Goal: Task Accomplishment & Management: Use online tool/utility

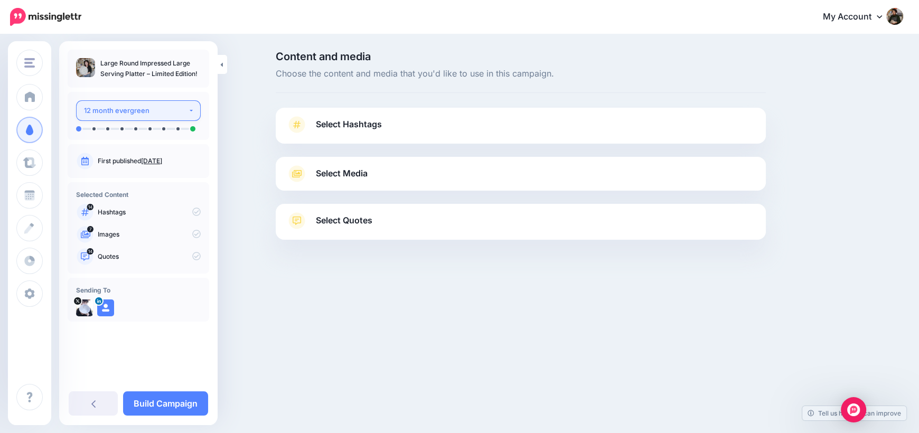
click at [160, 108] on div "12 month evergreen" at bounding box center [136, 111] width 104 height 12
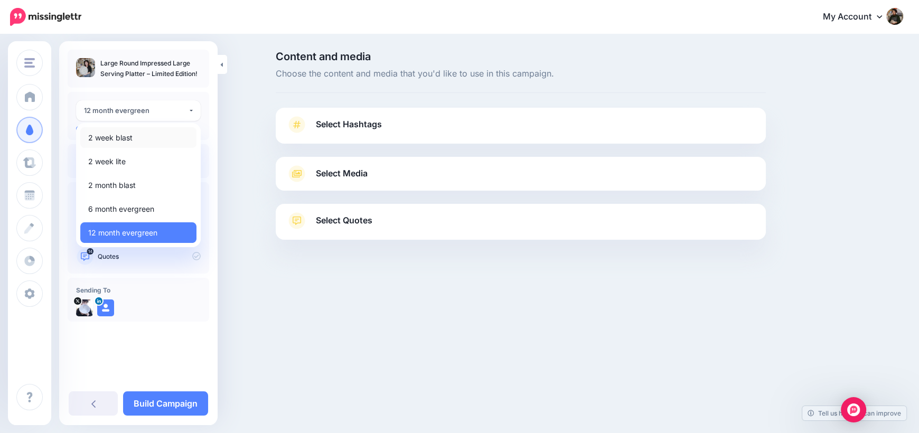
click at [137, 134] on link "2 week blast" at bounding box center [138, 137] width 116 height 21
select select "*****"
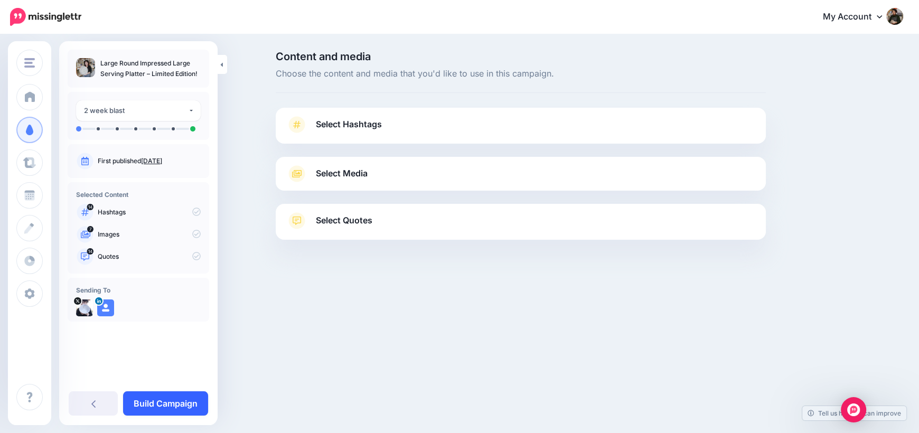
click at [172, 402] on link "Build Campaign" at bounding box center [165, 404] width 85 height 24
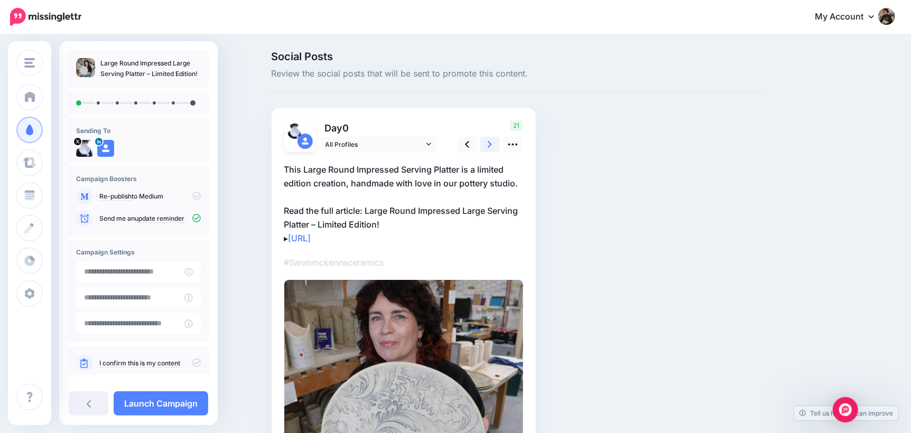
click at [498, 145] on link at bounding box center [490, 144] width 20 height 15
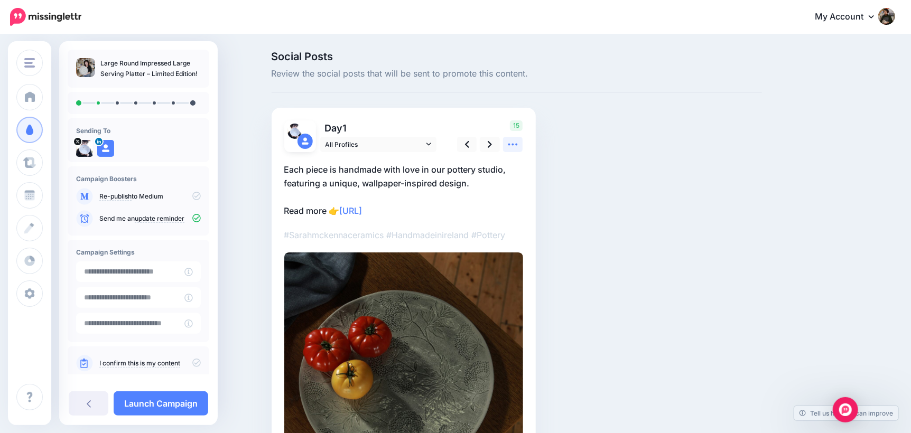
click at [513, 145] on icon at bounding box center [513, 145] width 10 height 2
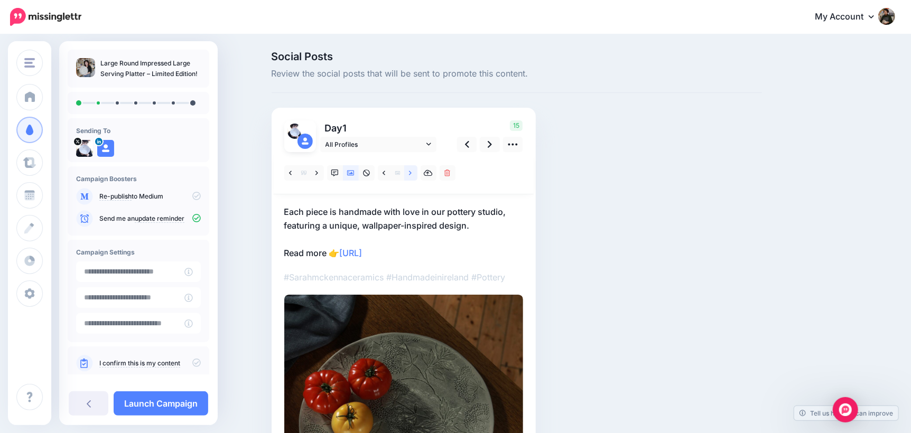
click at [411, 172] on link at bounding box center [410, 172] width 13 height 15
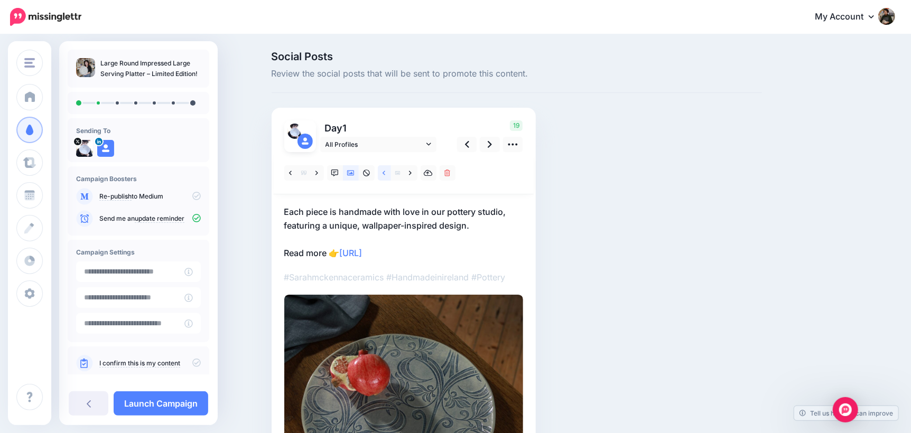
click at [385, 172] on icon at bounding box center [384, 173] width 3 height 7
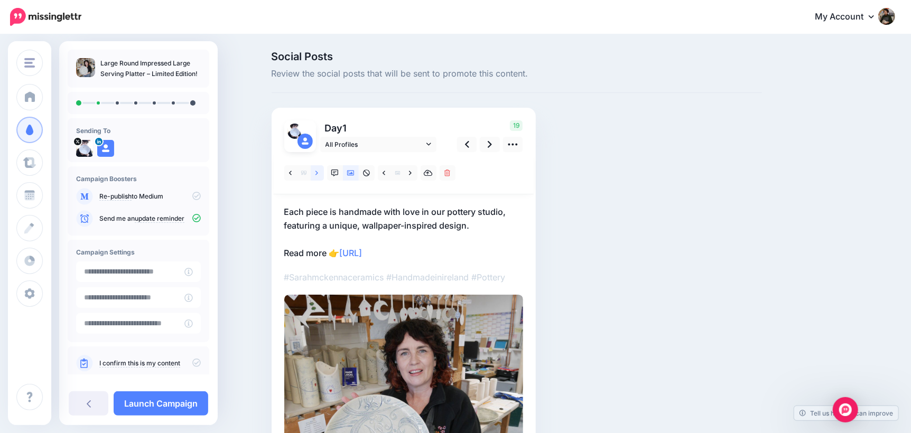
click at [318, 174] on icon at bounding box center [316, 173] width 3 height 7
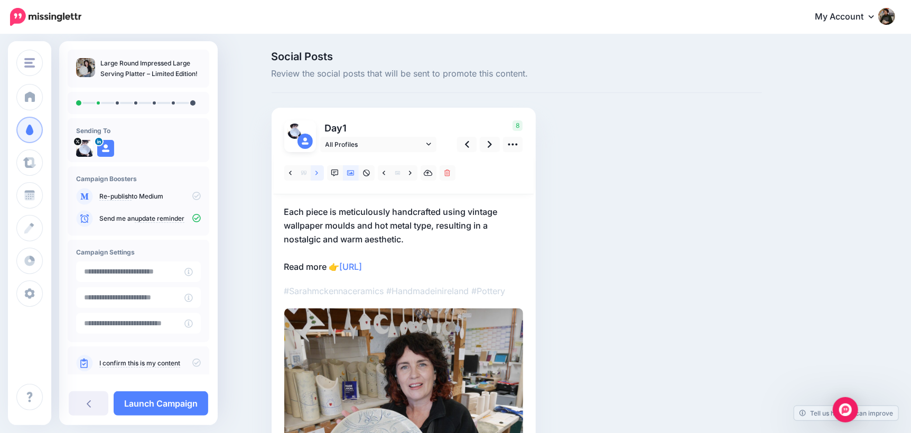
click at [318, 173] on link at bounding box center [317, 172] width 13 height 15
click at [83, 401] on link at bounding box center [89, 404] width 40 height 24
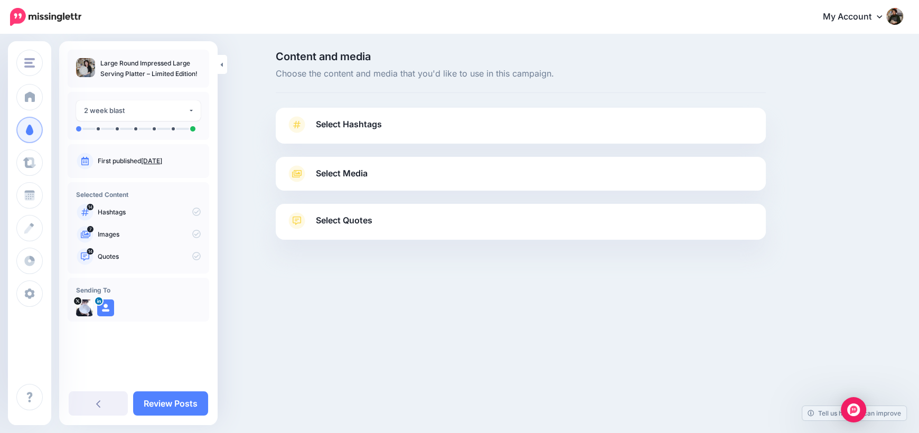
click at [416, 225] on link "Select Quotes" at bounding box center [520, 225] width 469 height 27
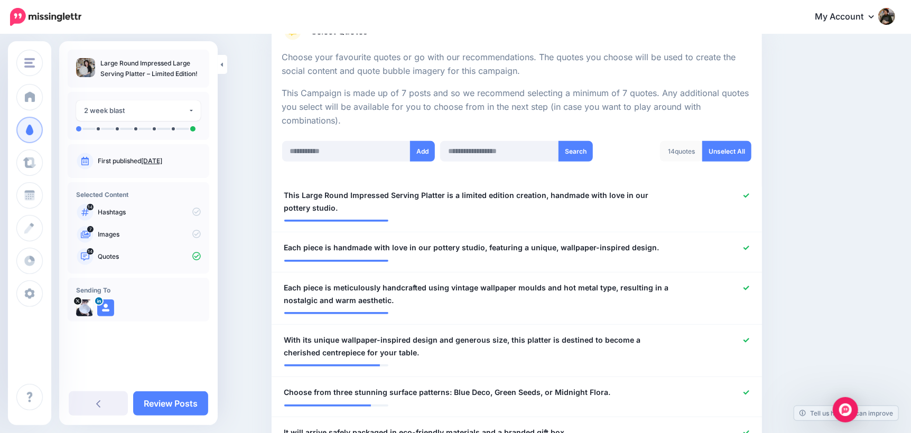
scroll to position [211, 0]
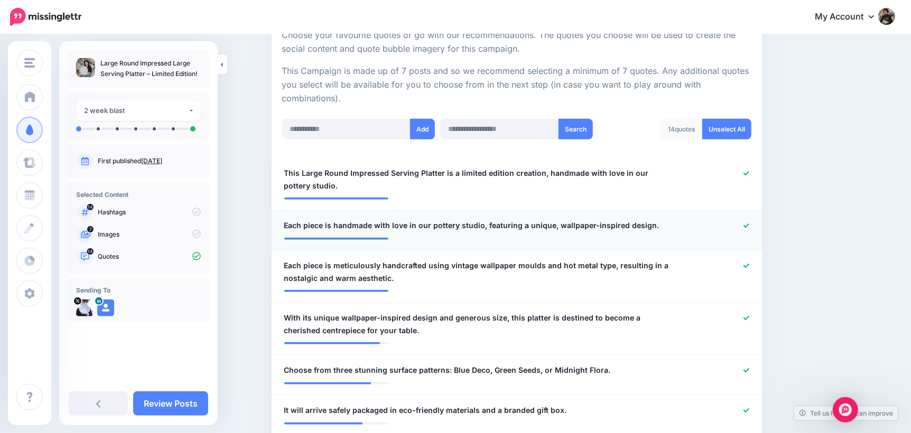
click at [749, 223] on icon at bounding box center [746, 226] width 6 height 6
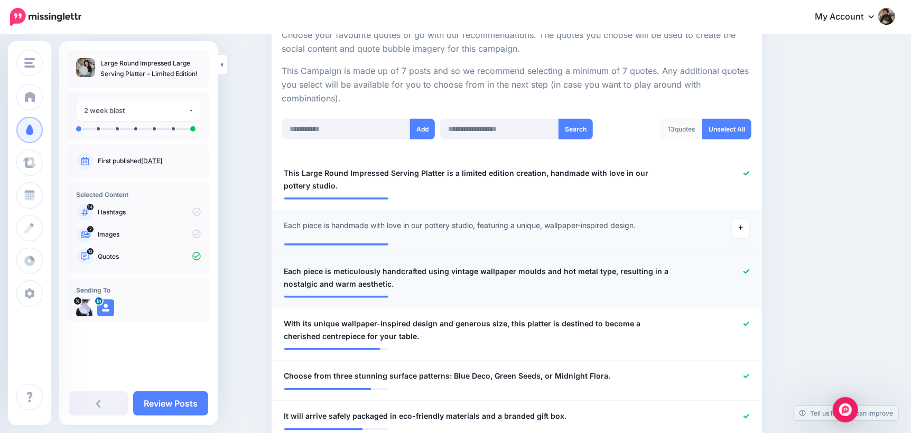
click at [749, 270] on icon at bounding box center [746, 272] width 6 height 6
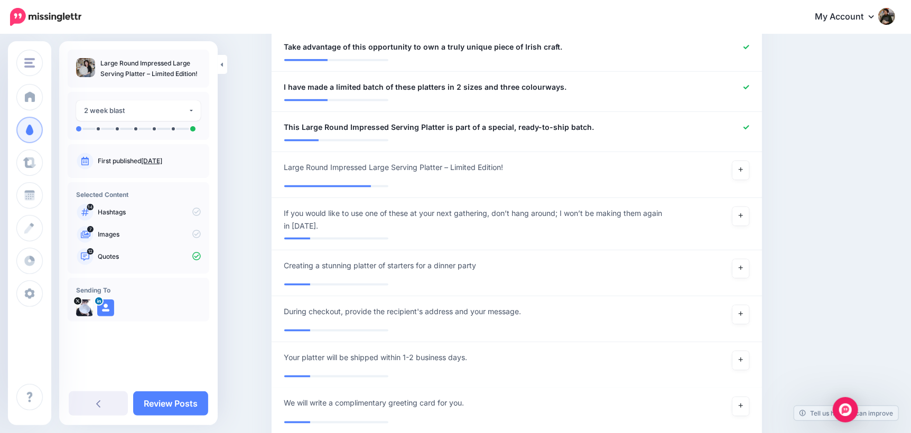
scroll to position [845, 0]
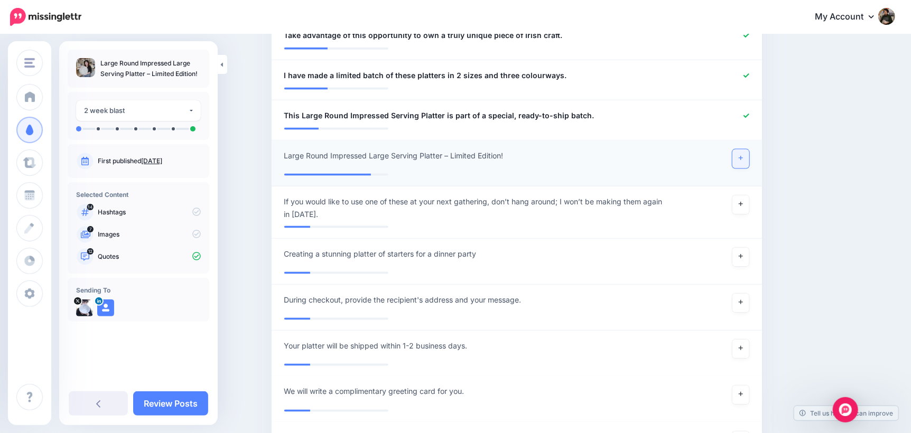
click at [742, 161] on link at bounding box center [740, 159] width 17 height 19
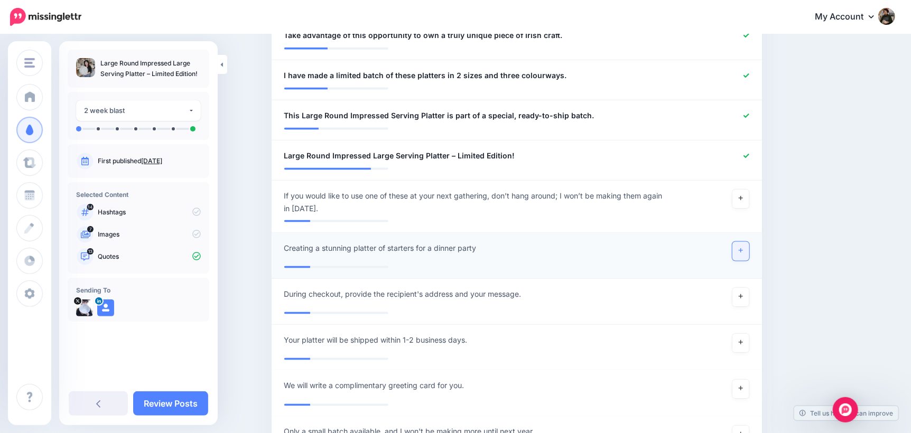
click at [743, 251] on icon at bounding box center [741, 251] width 4 height 6
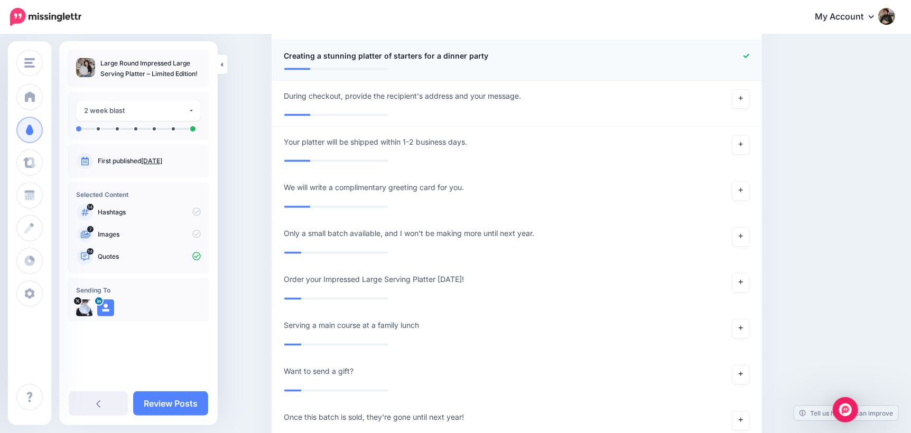
scroll to position [1056, 0]
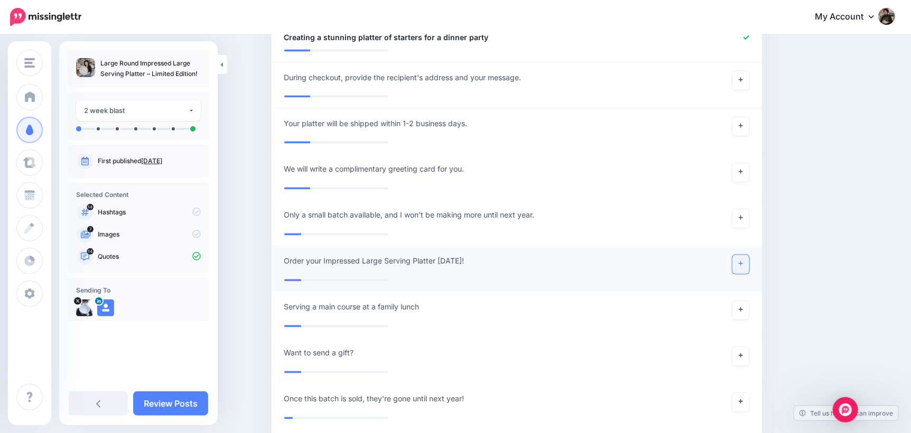
click at [747, 267] on link at bounding box center [740, 264] width 17 height 19
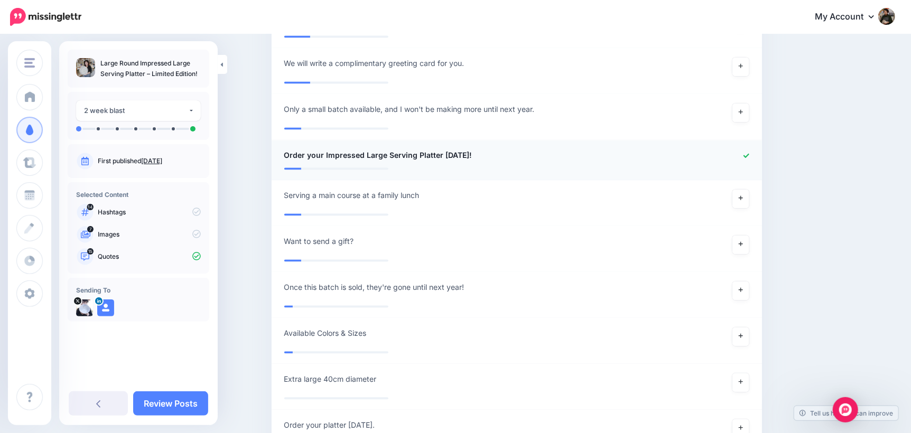
scroll to position [1215, 0]
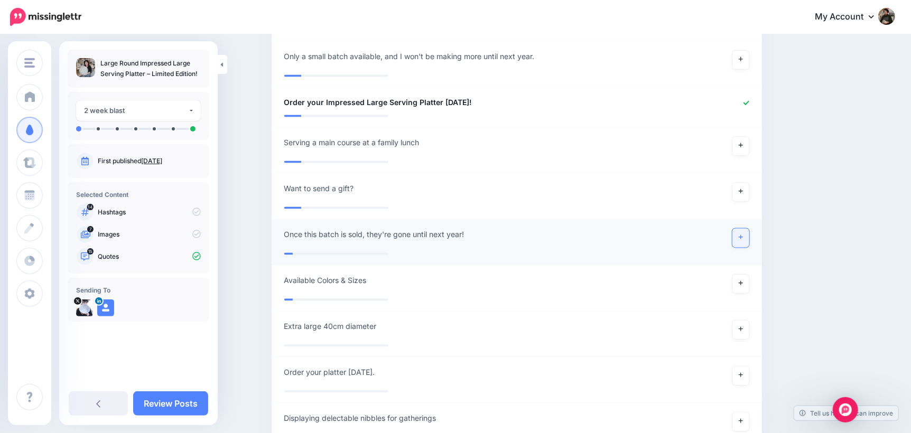
click at [747, 237] on link at bounding box center [740, 237] width 17 height 19
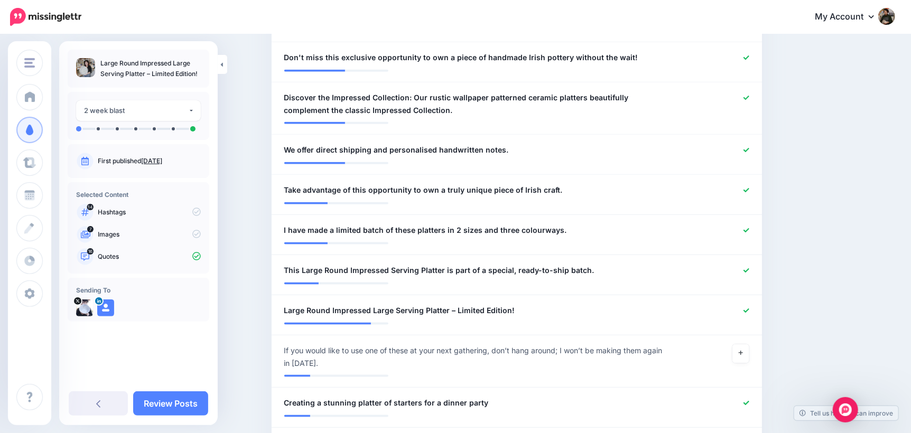
scroll to position [686, 0]
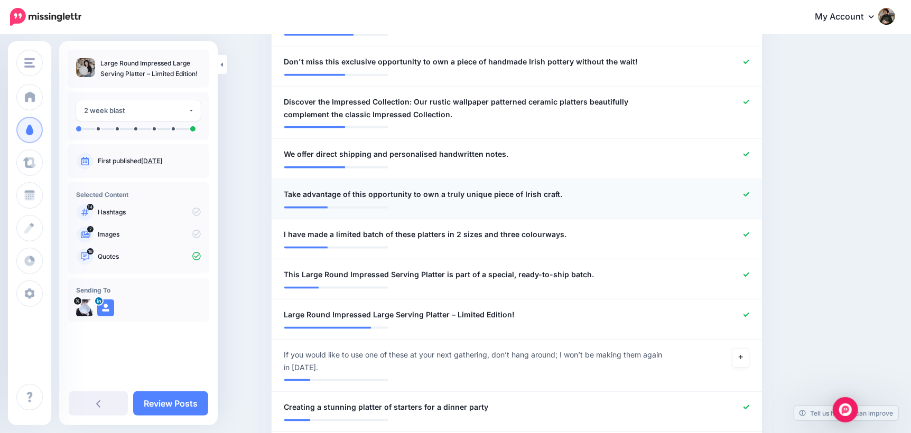
click at [749, 194] on icon at bounding box center [746, 194] width 6 height 4
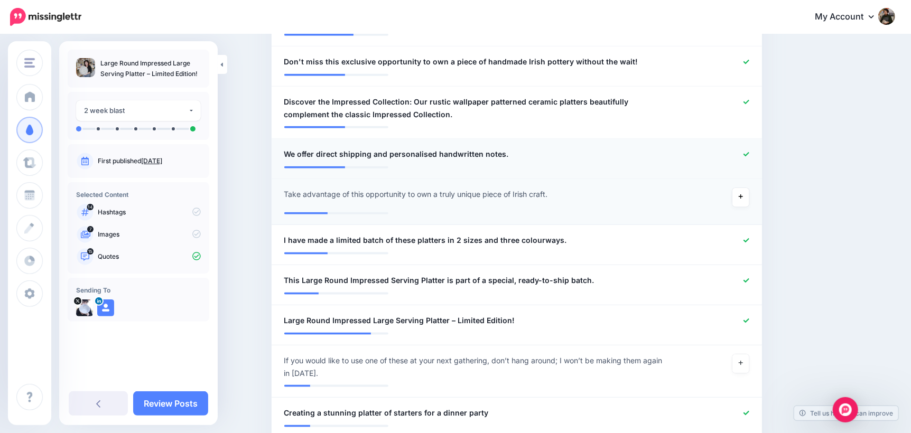
click at [749, 153] on icon at bounding box center [746, 154] width 6 height 4
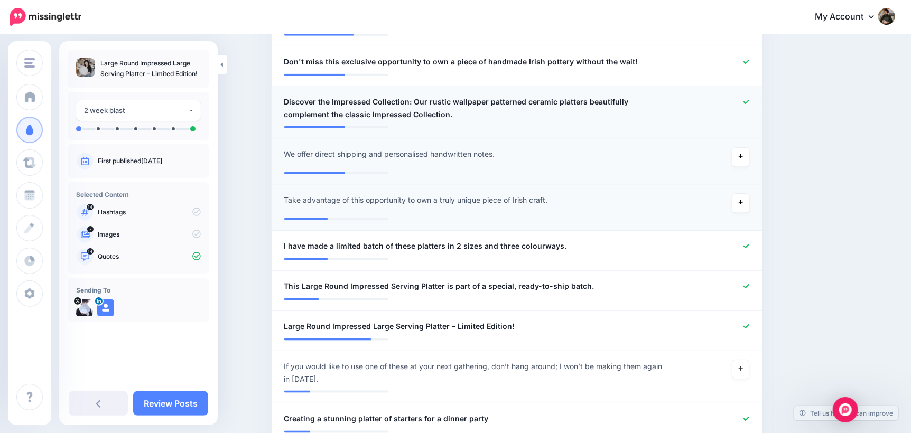
click at [747, 101] on icon at bounding box center [746, 102] width 6 height 6
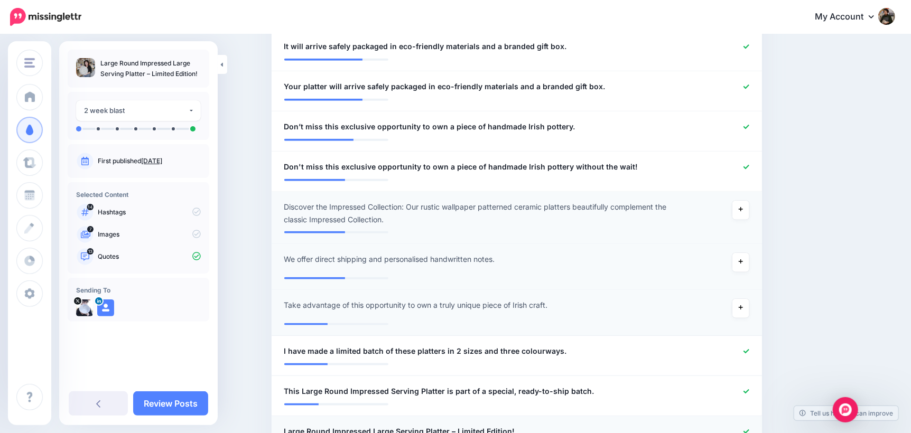
scroll to position [528, 0]
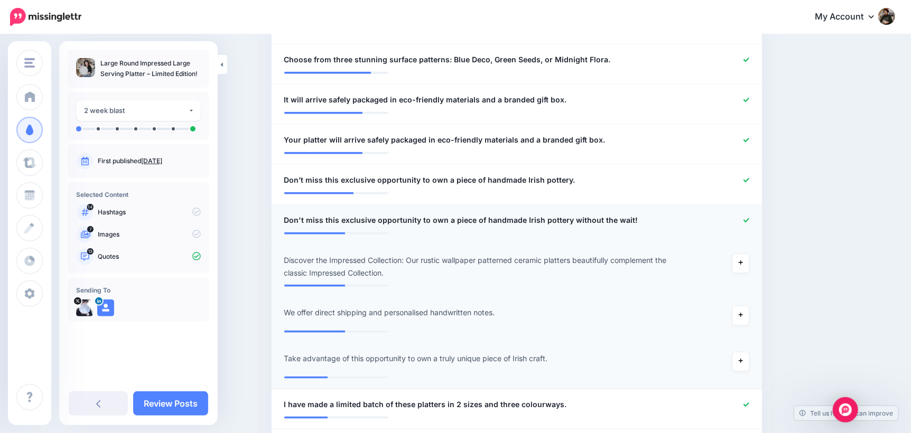
click at [749, 220] on icon at bounding box center [746, 220] width 6 height 4
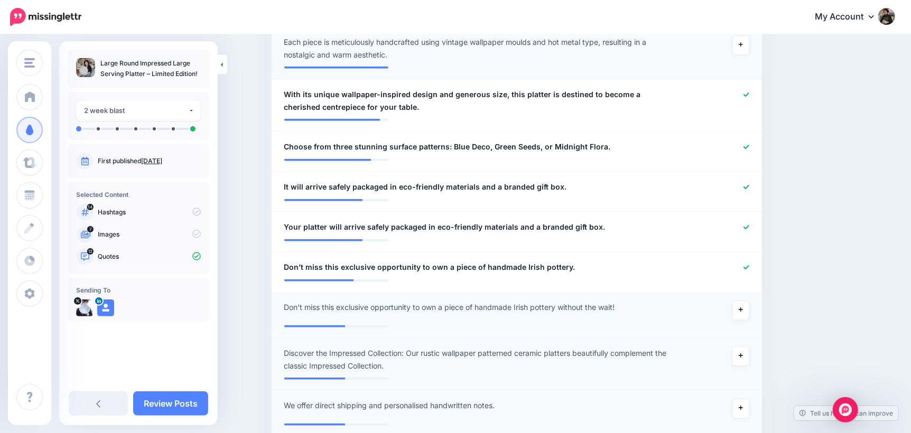
scroll to position [422, 0]
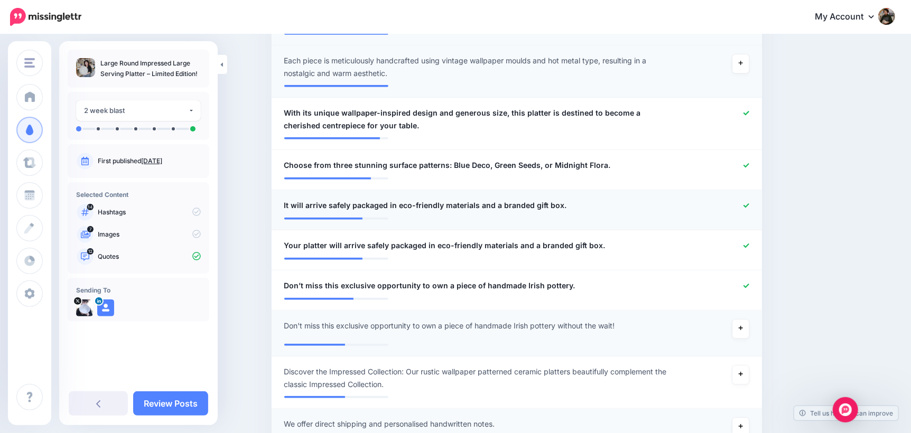
click at [749, 203] on icon at bounding box center [746, 206] width 6 height 6
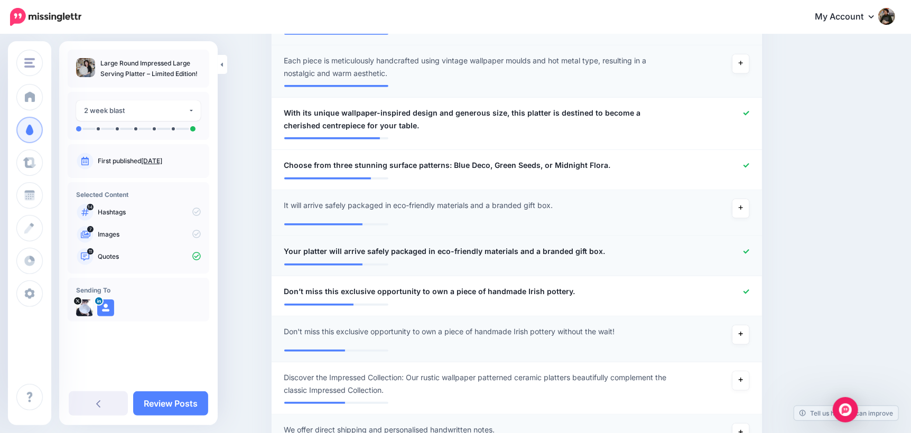
click at [747, 251] on icon at bounding box center [746, 252] width 6 height 6
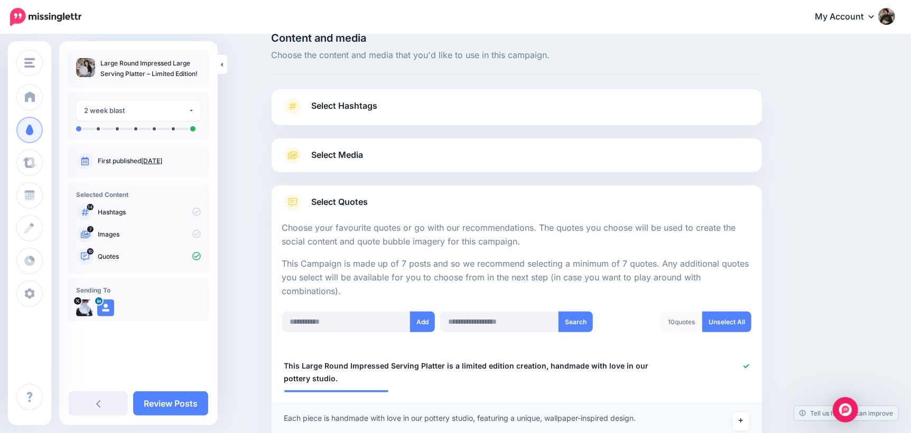
scroll to position [0, 0]
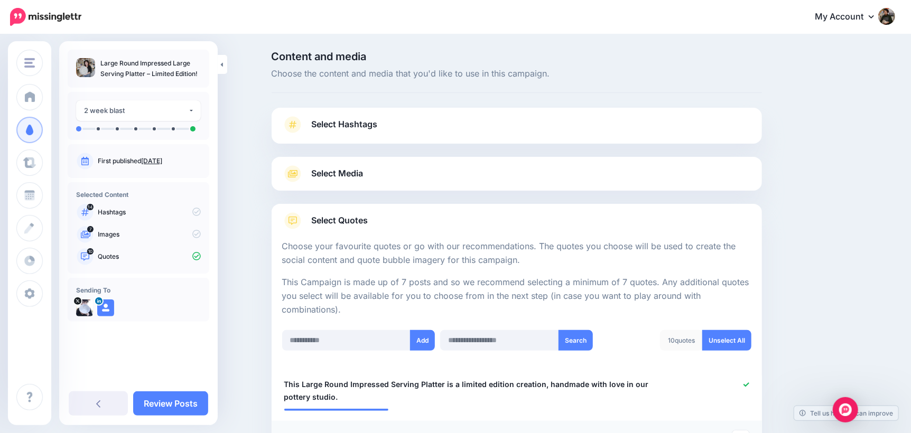
click at [400, 178] on link "Select Media" at bounding box center [516, 173] width 469 height 17
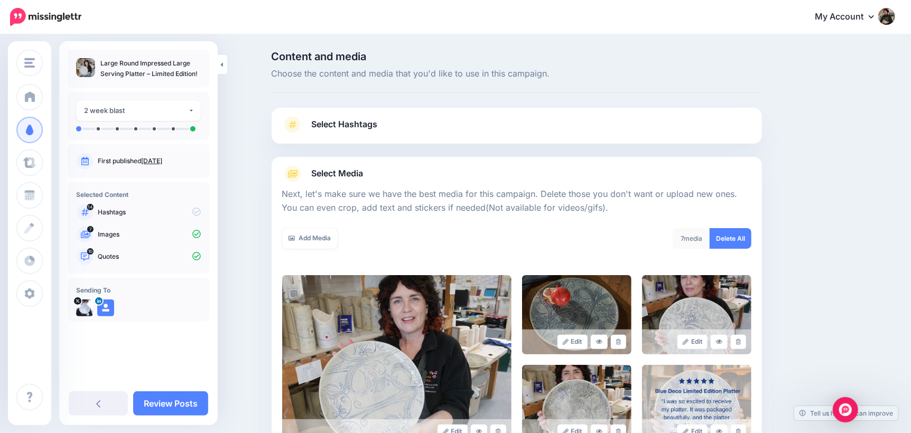
click at [403, 127] on link "Select Hashtags" at bounding box center [516, 129] width 469 height 27
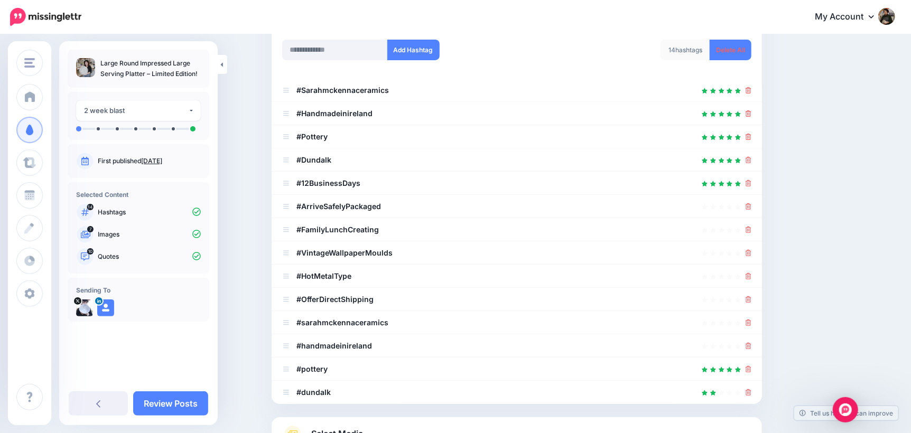
scroll to position [52, 0]
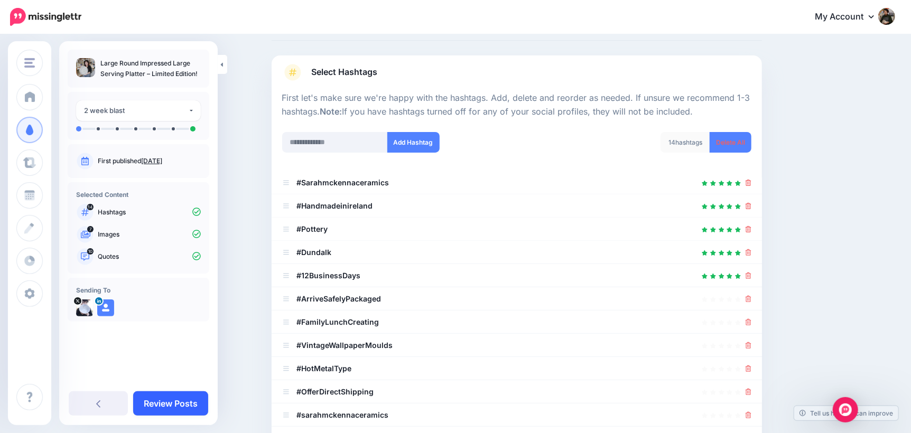
click at [182, 405] on link "Review Posts" at bounding box center [170, 404] width 75 height 24
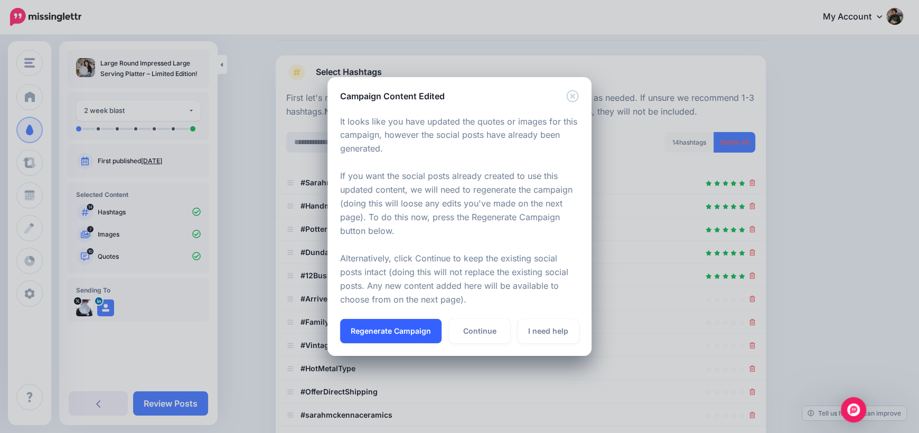
click at [402, 329] on button "Regenerate Campaign" at bounding box center [390, 331] width 101 height 24
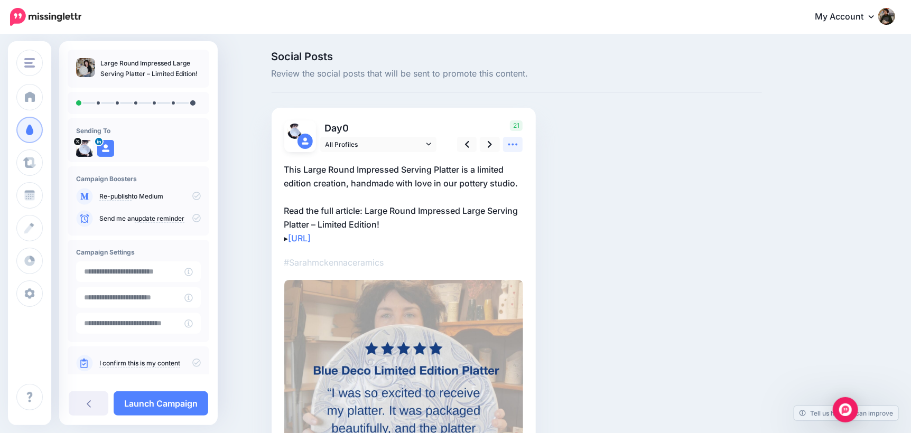
click at [518, 144] on icon at bounding box center [512, 144] width 11 height 11
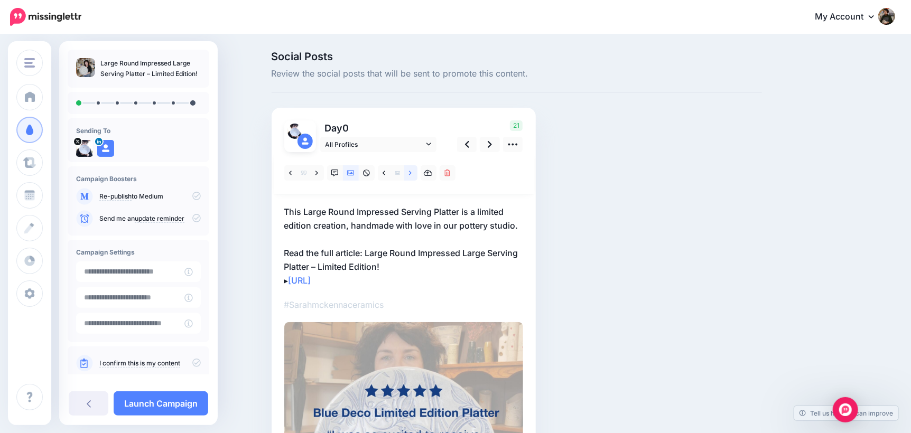
click at [412, 176] on icon at bounding box center [410, 173] width 3 height 7
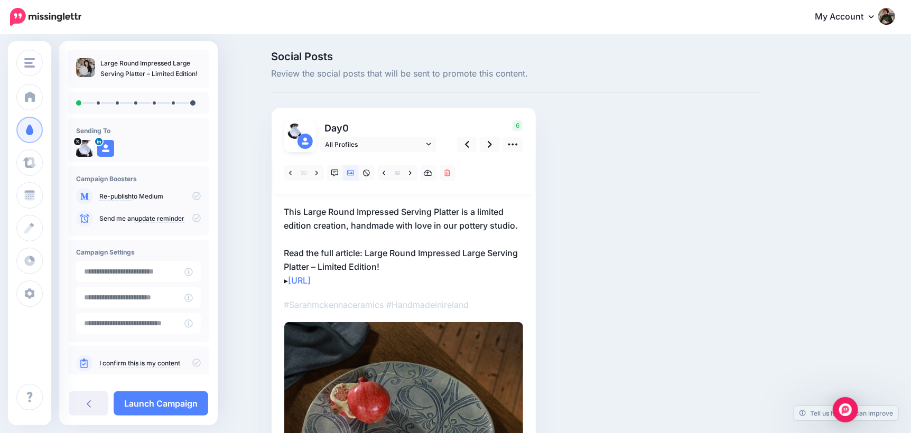
click at [398, 268] on p "This Large Round Impressed Serving Platter is a limited edition creation, handm…" at bounding box center [403, 246] width 239 height 82
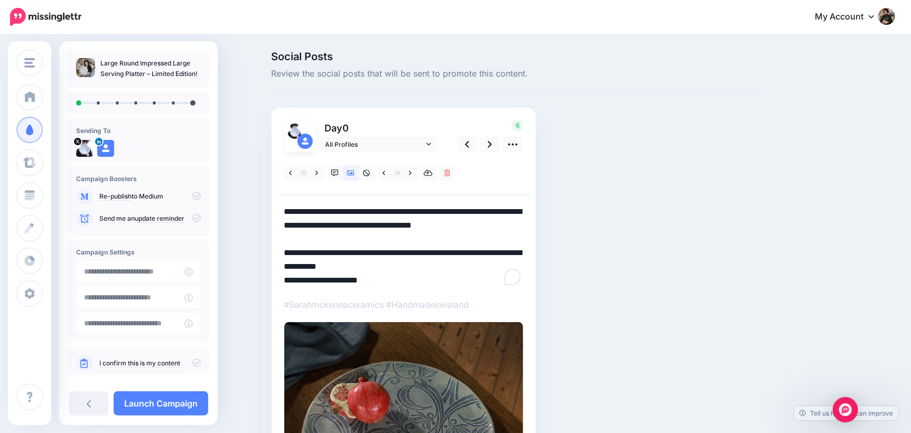
click at [399, 267] on textarea "**********" at bounding box center [403, 246] width 239 height 82
drag, startPoint x: 365, startPoint y: 251, endPoint x: 271, endPoint y: 245, distance: 94.3
click at [271, 245] on div "Social Posts Review the social posts that will be sent to promote this content.…" at bounding box center [517, 328] width 506 height 554
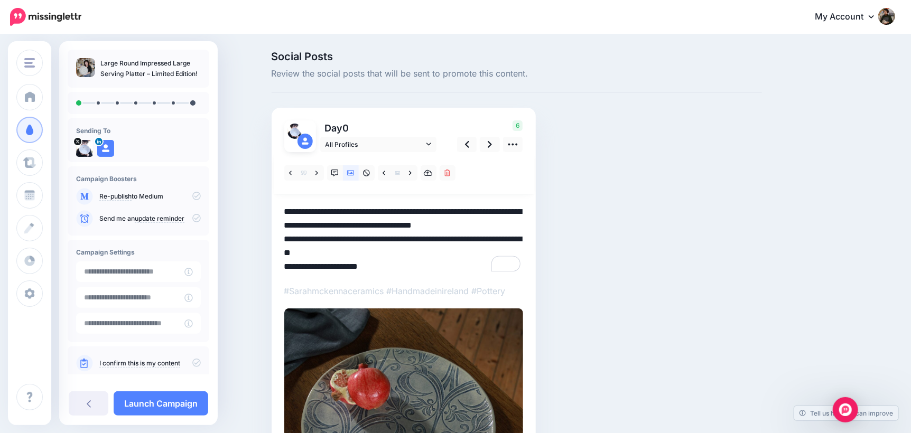
click at [289, 240] on textarea "**********" at bounding box center [403, 239] width 239 height 69
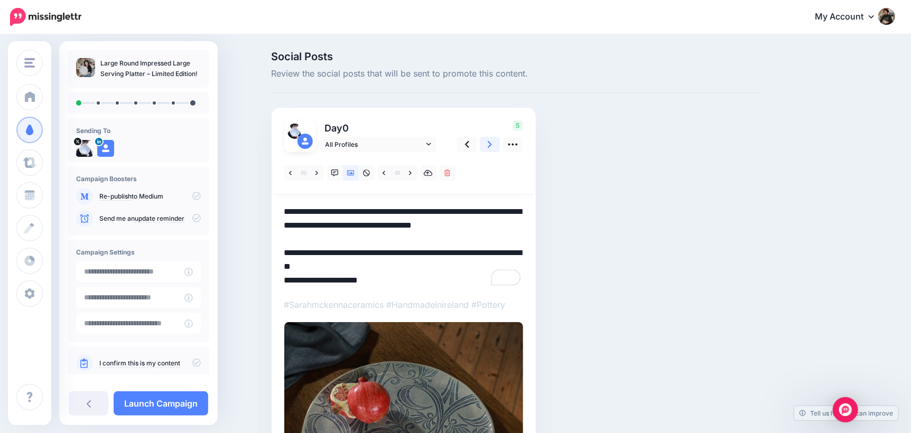
click at [500, 146] on link at bounding box center [490, 144] width 20 height 15
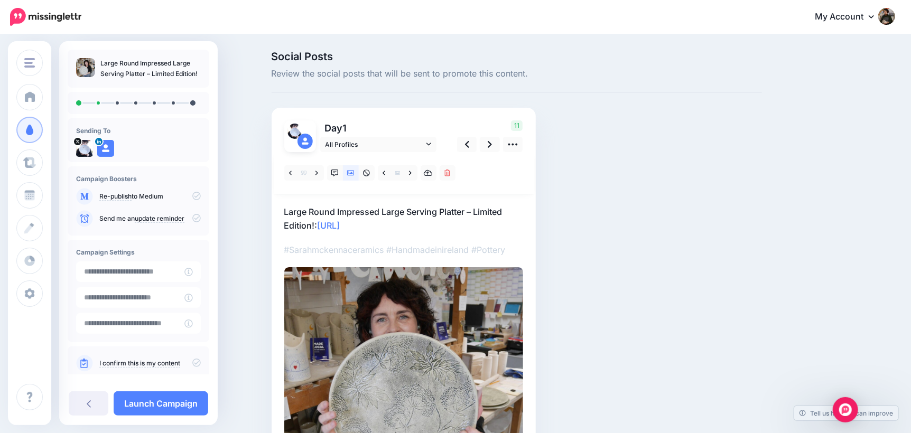
click at [288, 210] on p "Large Round Impressed Large Serving Platter – Limited Edition!: https://lttr.ai…" at bounding box center [403, 218] width 239 height 27
click at [288, 210] on textarea "**********" at bounding box center [403, 218] width 239 height 27
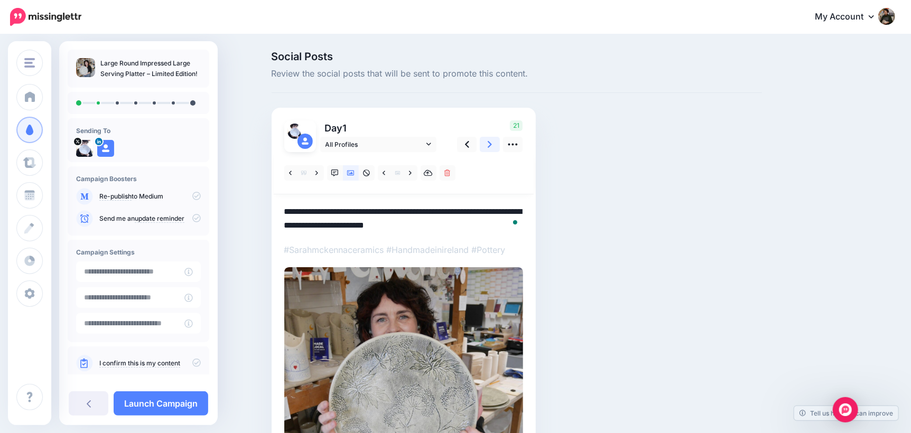
click at [497, 143] on link at bounding box center [490, 144] width 20 height 15
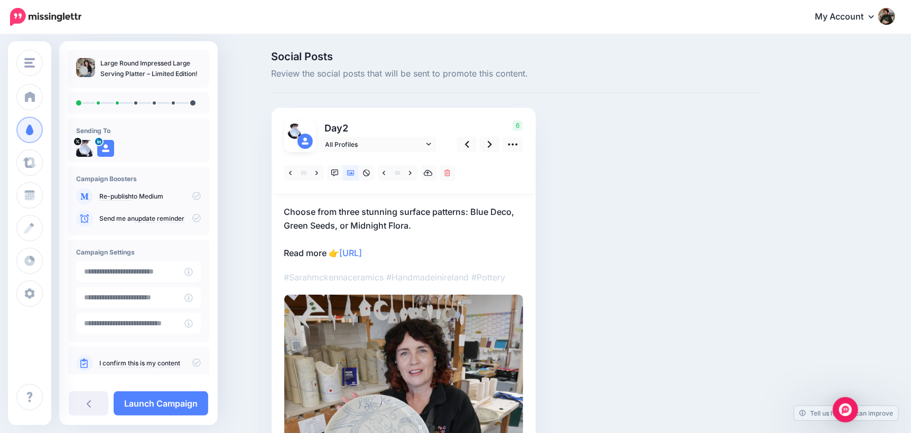
click at [287, 209] on div "Day 2 All Profiles 6 2" at bounding box center [404, 327] width 264 height 439
click at [291, 209] on p "Choose from three stunning surface patterns: Blue Deco, Green Seeds, or Midnigh…" at bounding box center [403, 232] width 239 height 55
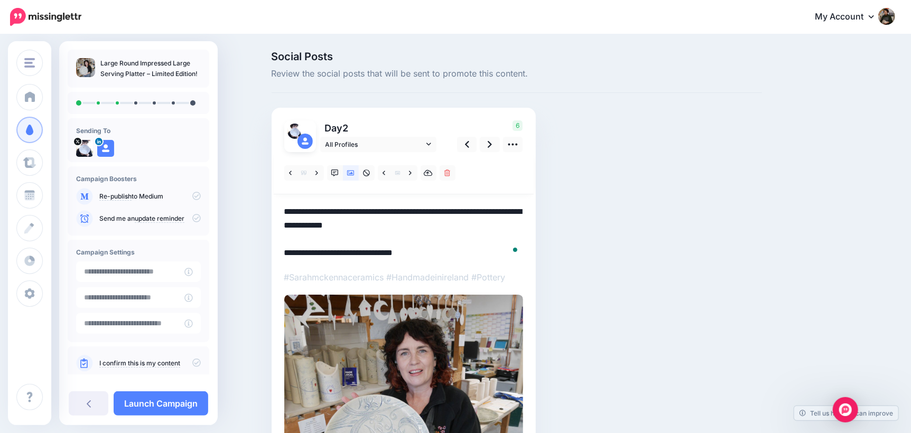
click at [291, 209] on textarea "**********" at bounding box center [403, 232] width 239 height 55
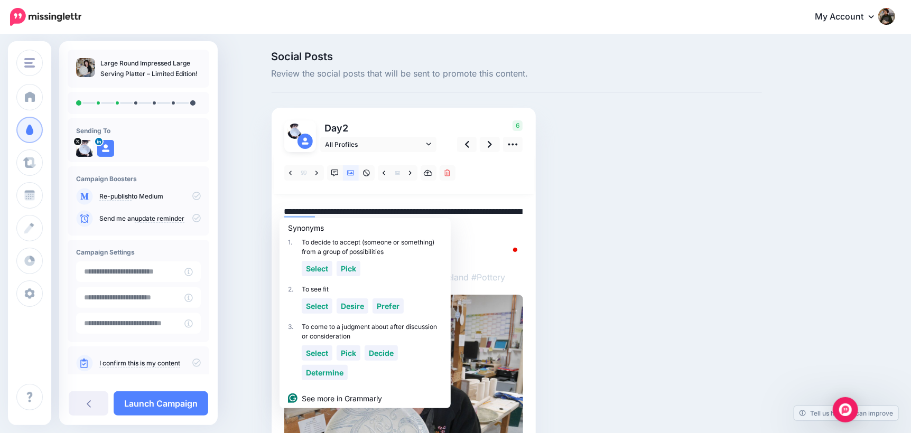
click at [290, 210] on textarea "**********" at bounding box center [403, 232] width 239 height 55
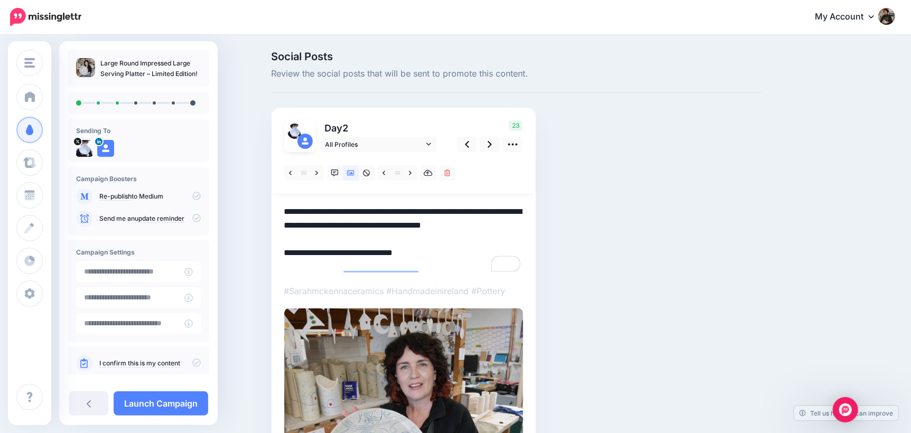
click at [412, 215] on textarea "**********" at bounding box center [403, 239] width 239 height 69
type textarea "**********"
click at [492, 144] on icon at bounding box center [490, 144] width 4 height 7
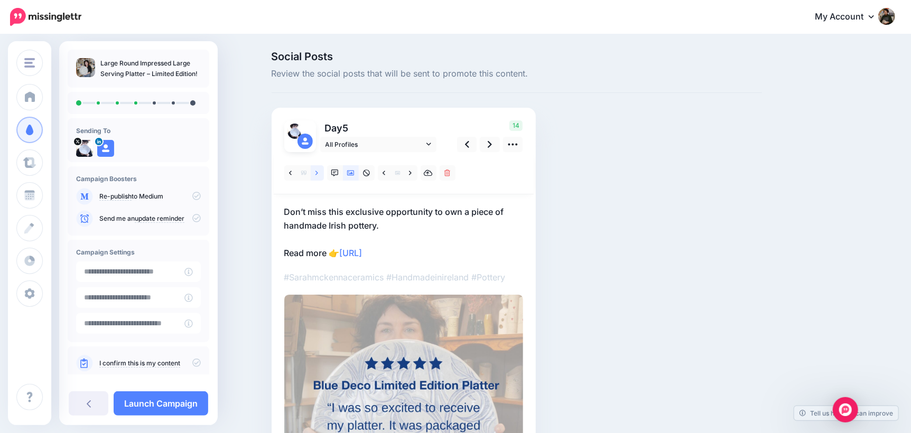
click at [318, 175] on icon at bounding box center [316, 173] width 3 height 7
click at [318, 173] on icon at bounding box center [316, 173] width 3 height 4
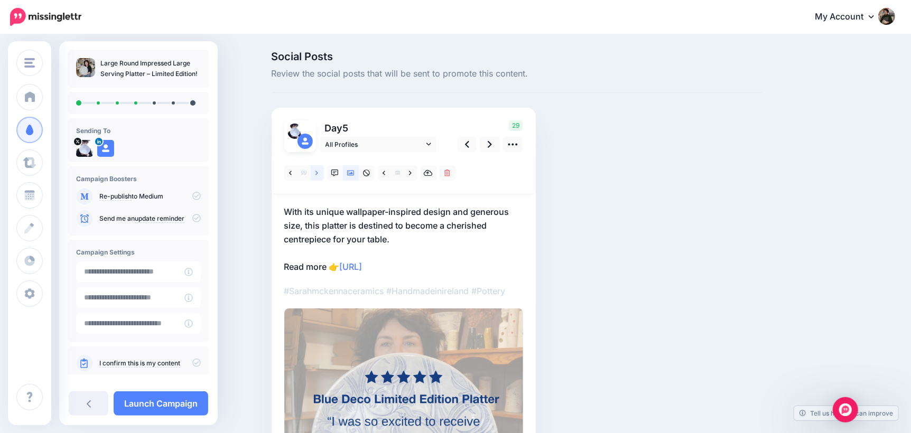
click at [318, 173] on icon at bounding box center [316, 173] width 3 height 4
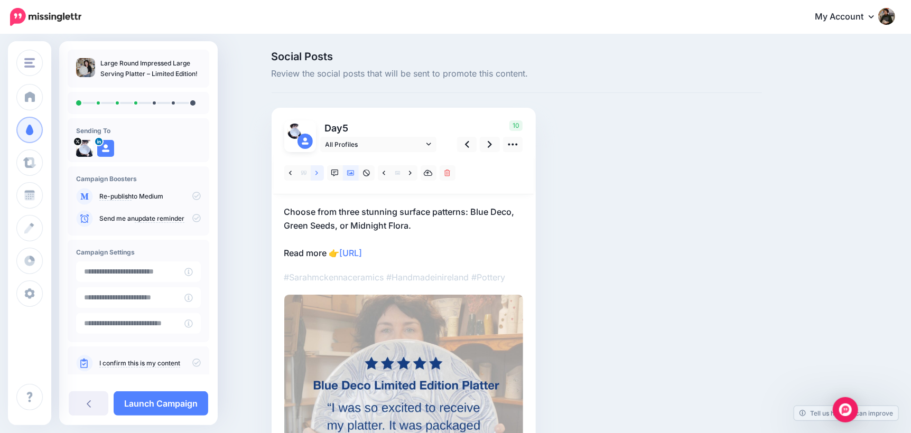
click at [318, 173] on icon at bounding box center [316, 173] width 3 height 4
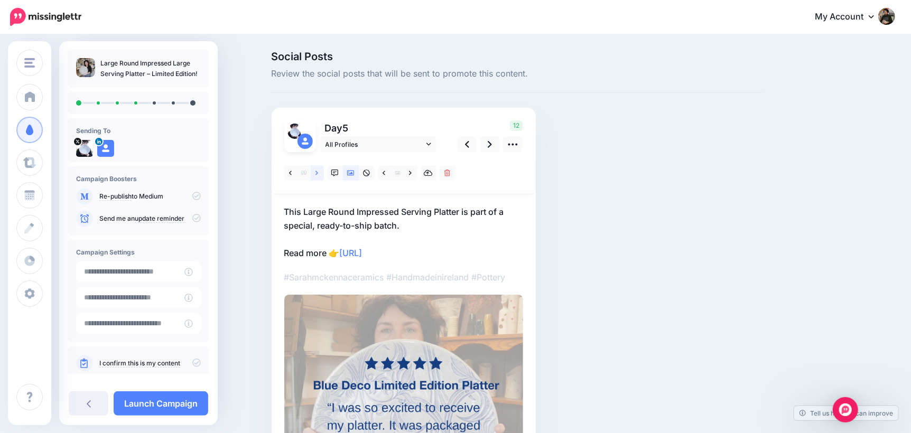
click at [323, 174] on link at bounding box center [317, 172] width 13 height 15
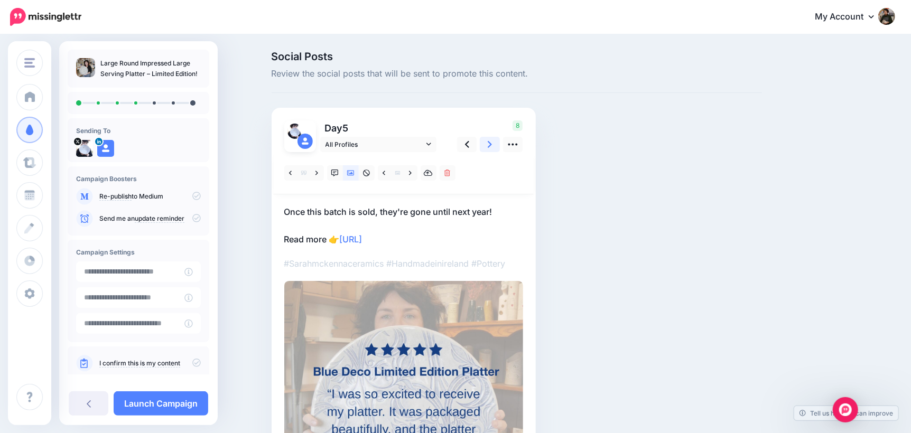
click at [492, 145] on icon at bounding box center [490, 144] width 4 height 11
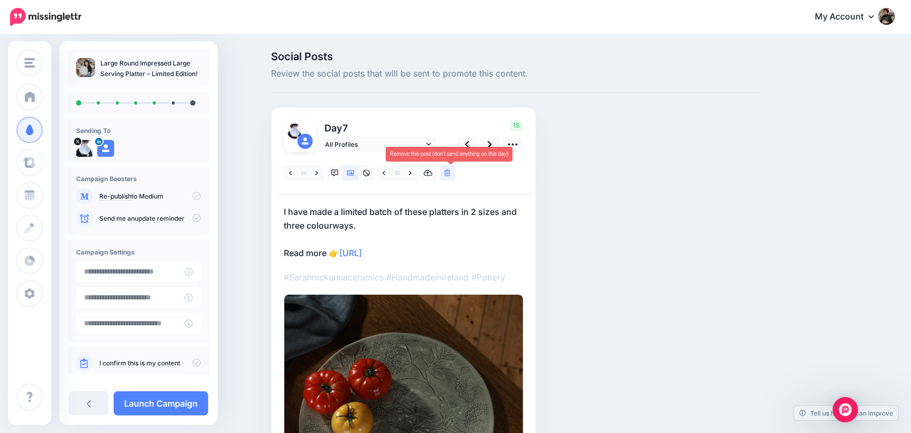
click at [449, 176] on icon at bounding box center [447, 173] width 6 height 7
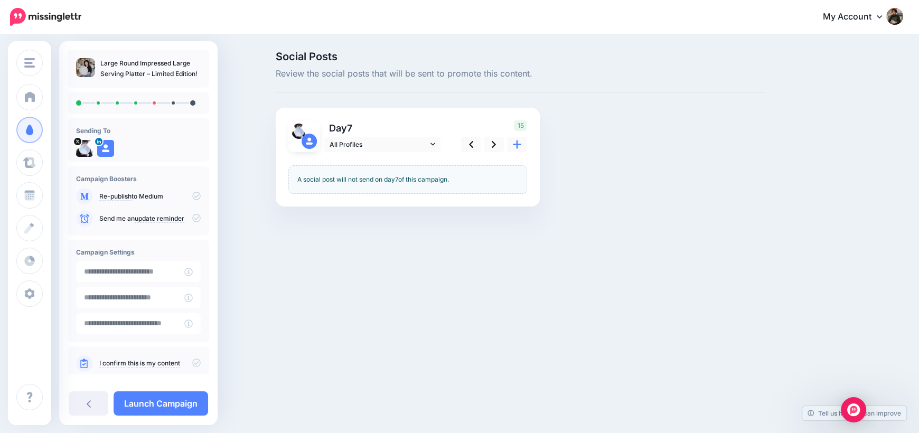
click at [451, 174] on div "A social post will not send on day 7 of this campaign." at bounding box center [407, 179] width 239 height 29
click at [495, 144] on icon at bounding box center [494, 144] width 4 height 7
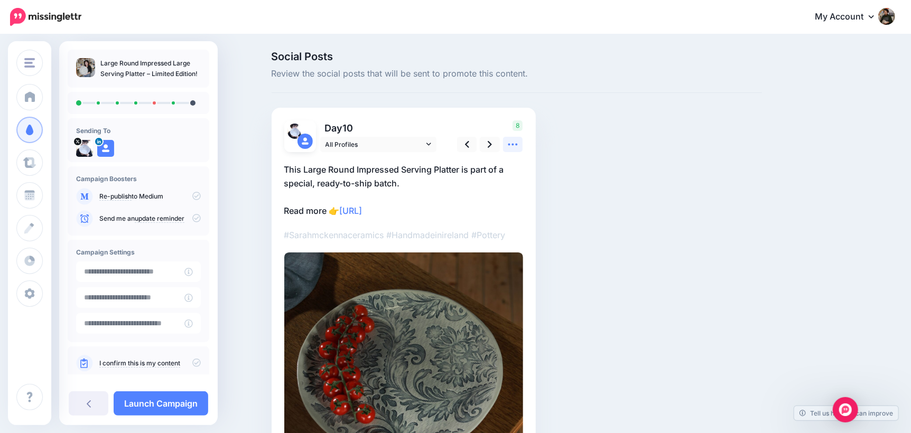
click at [518, 147] on icon at bounding box center [512, 144] width 11 height 11
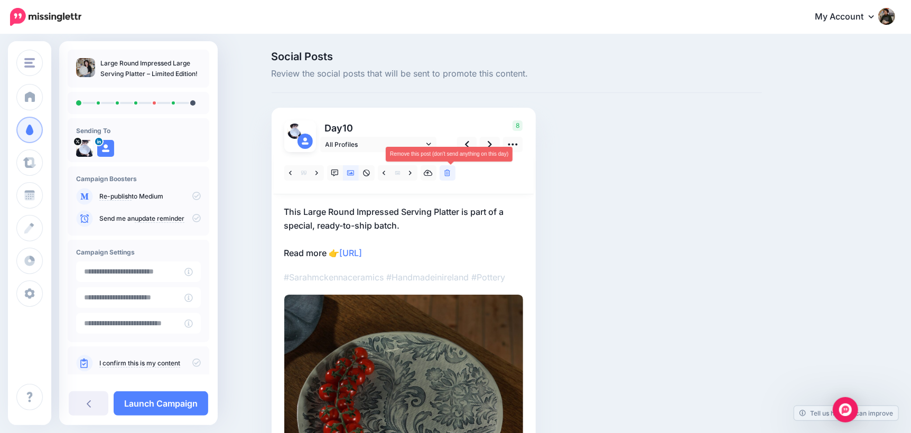
click at [451, 176] on icon at bounding box center [447, 173] width 6 height 7
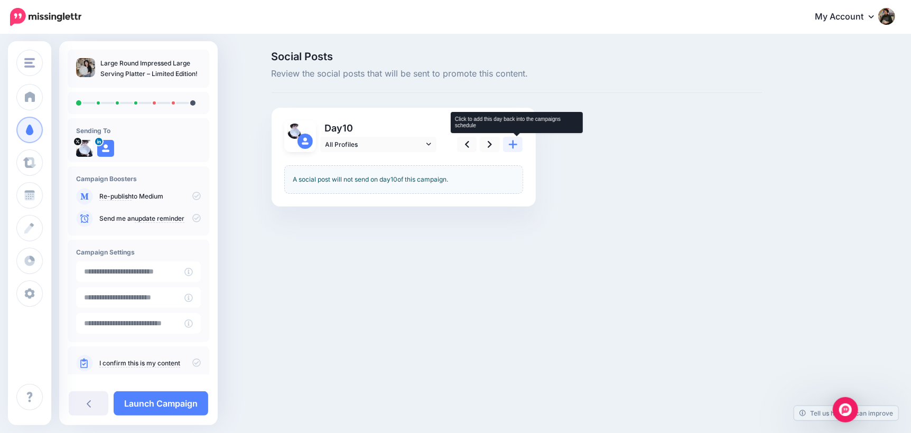
click at [517, 145] on icon at bounding box center [513, 144] width 8 height 11
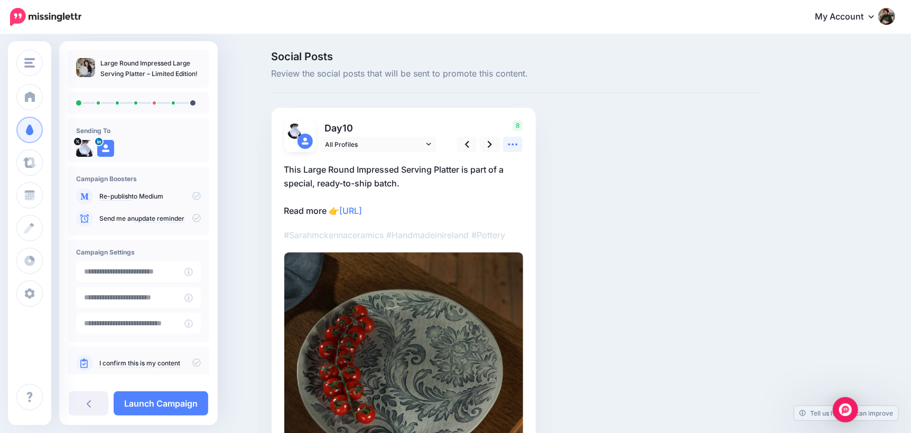
click at [513, 145] on icon at bounding box center [512, 144] width 11 height 11
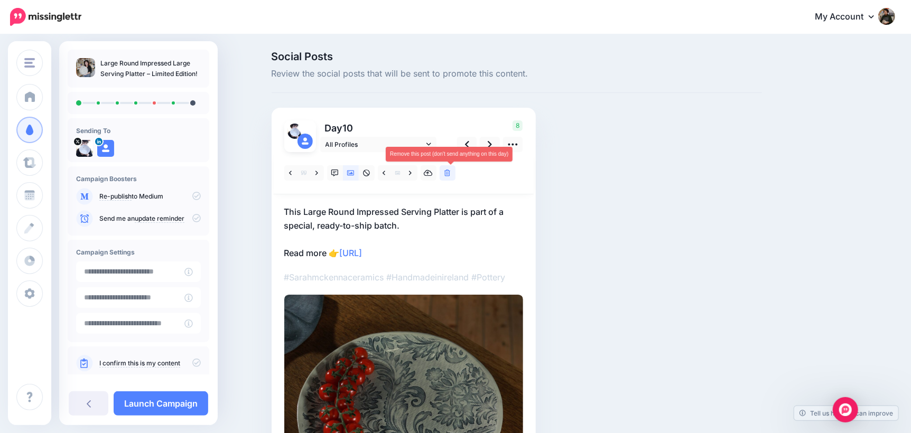
click at [451, 174] on icon at bounding box center [447, 173] width 6 height 7
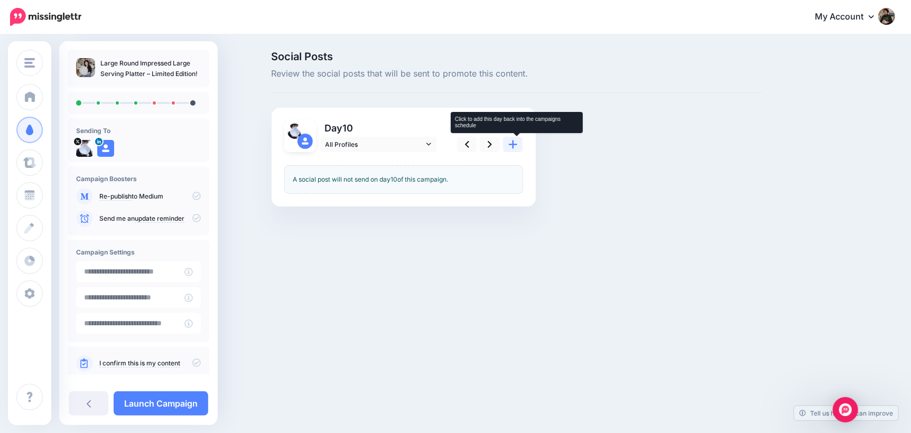
click at [522, 144] on link at bounding box center [513, 144] width 20 height 15
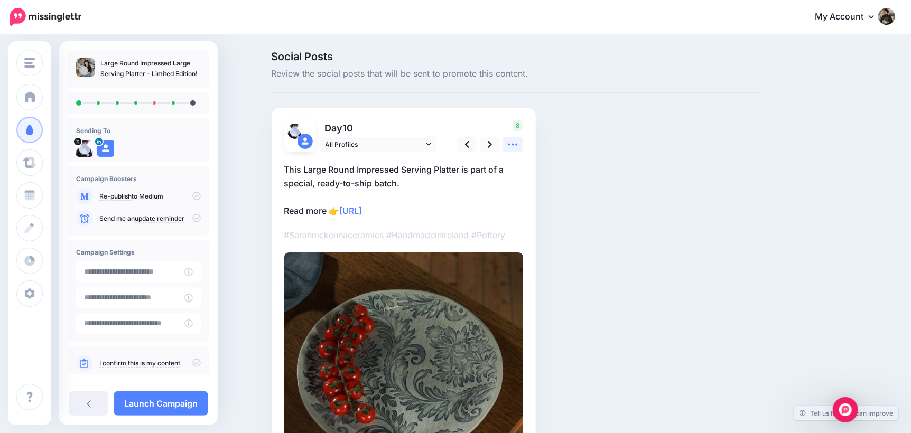
click at [518, 139] on icon at bounding box center [512, 144] width 11 height 11
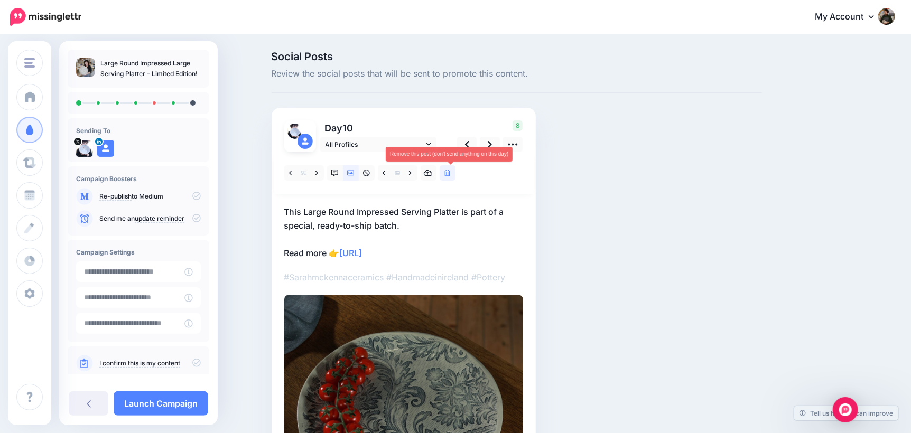
click at [455, 172] on link at bounding box center [448, 172] width 16 height 15
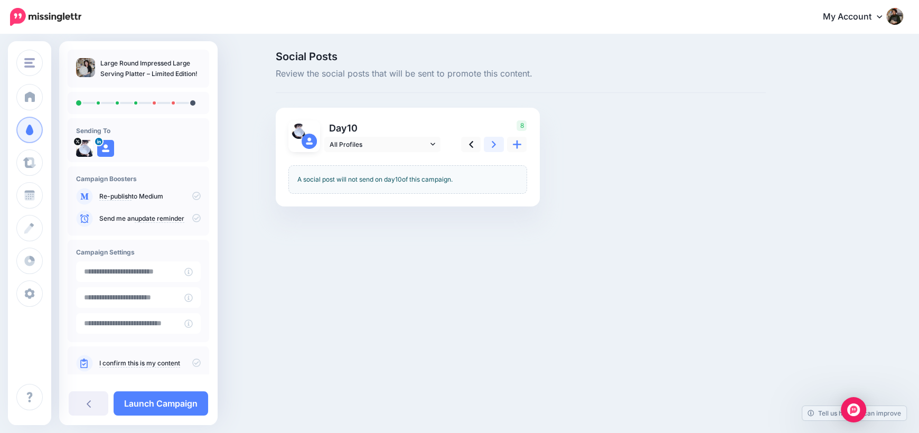
click at [497, 146] on link at bounding box center [494, 144] width 20 height 15
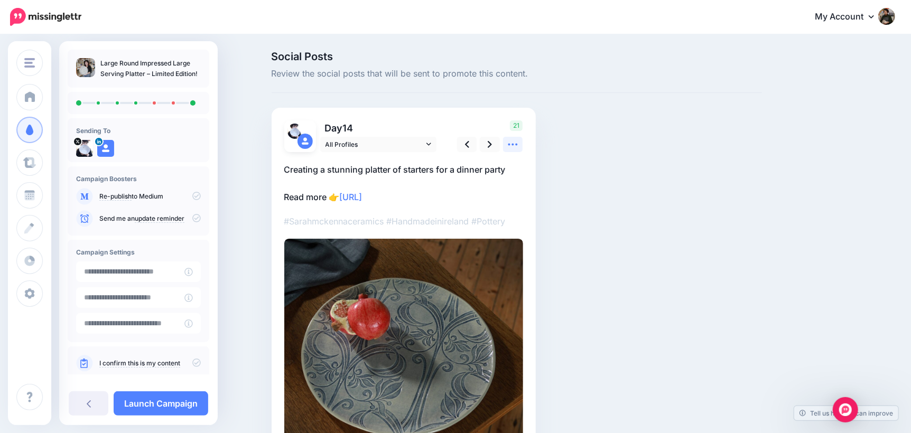
click at [523, 146] on link at bounding box center [513, 144] width 20 height 15
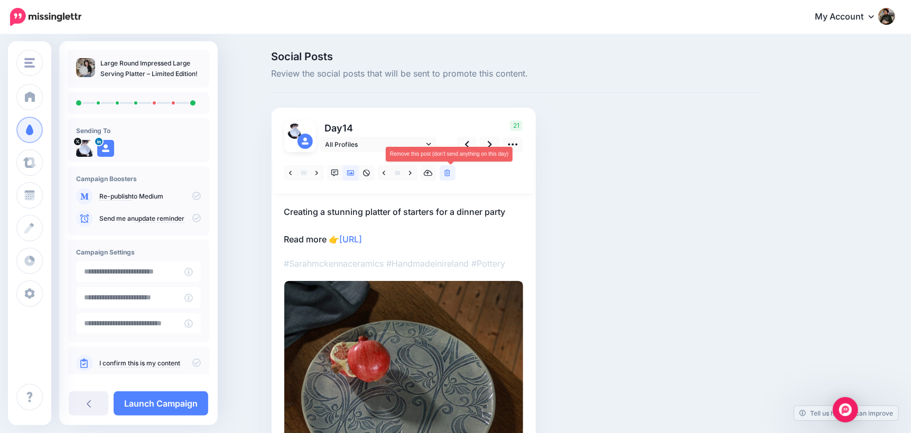
click at [451, 176] on icon at bounding box center [447, 173] width 6 height 7
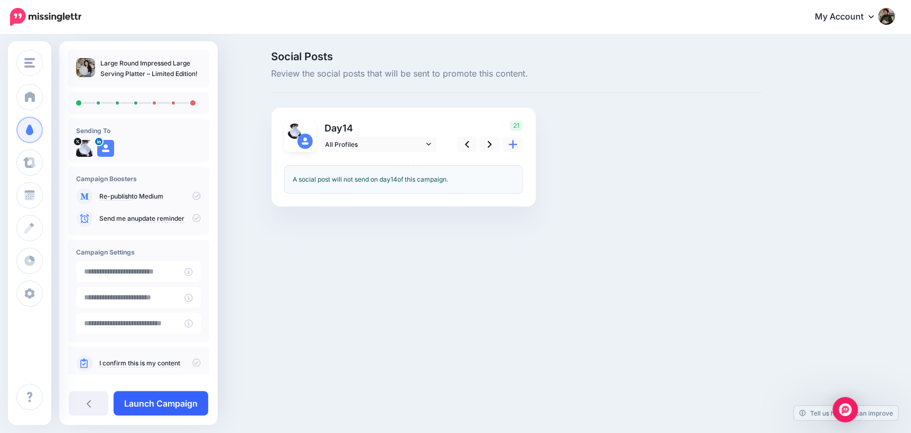
click at [147, 405] on link "Launch Campaign" at bounding box center [161, 404] width 95 height 24
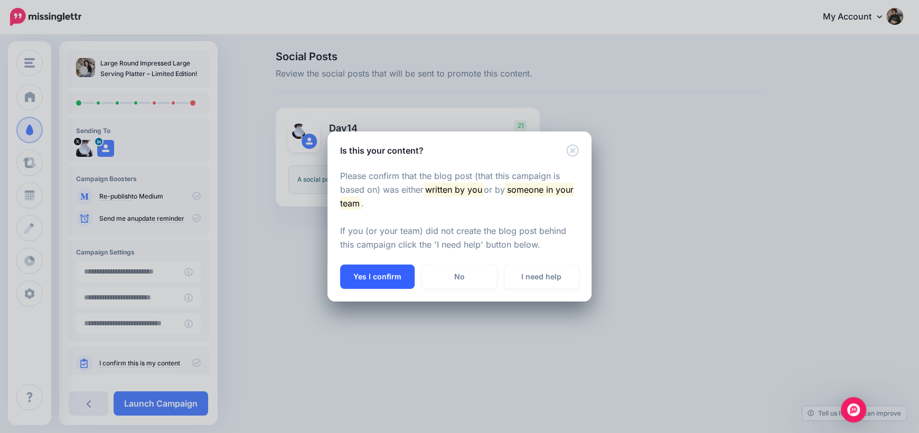
click at [383, 270] on button "Yes I confirm" at bounding box center [377, 277] width 74 height 24
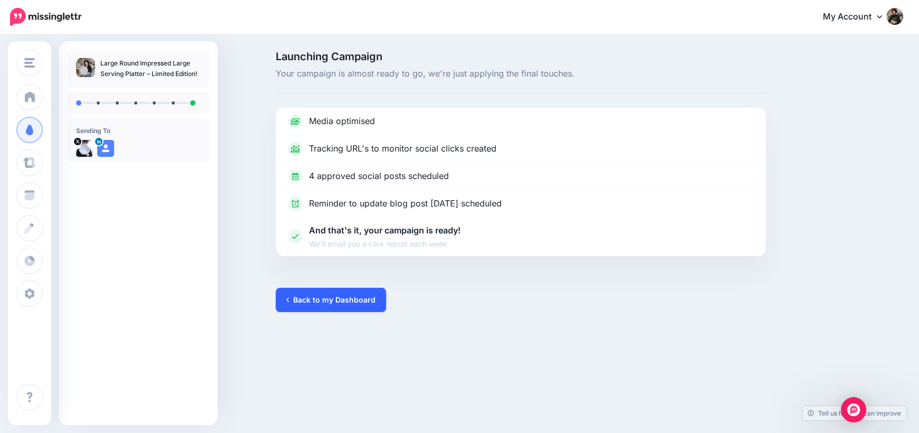
click at [333, 301] on link "Back to my Dashboard" at bounding box center [331, 300] width 110 height 24
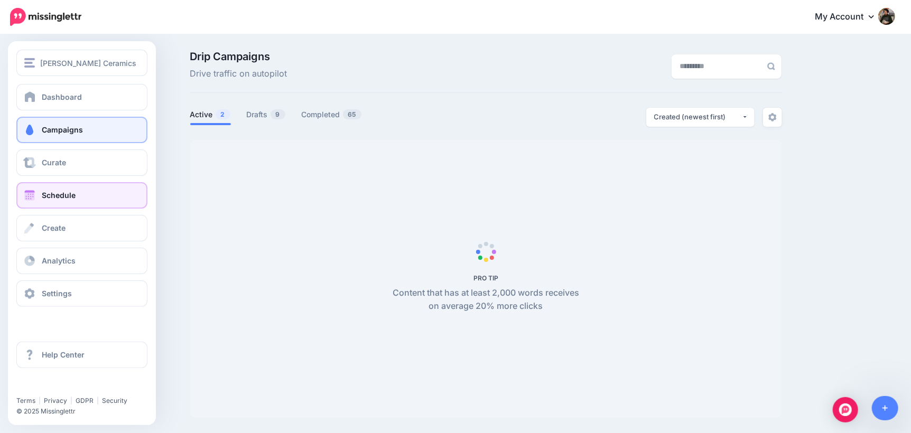
click at [53, 195] on span "Schedule" at bounding box center [59, 195] width 34 height 9
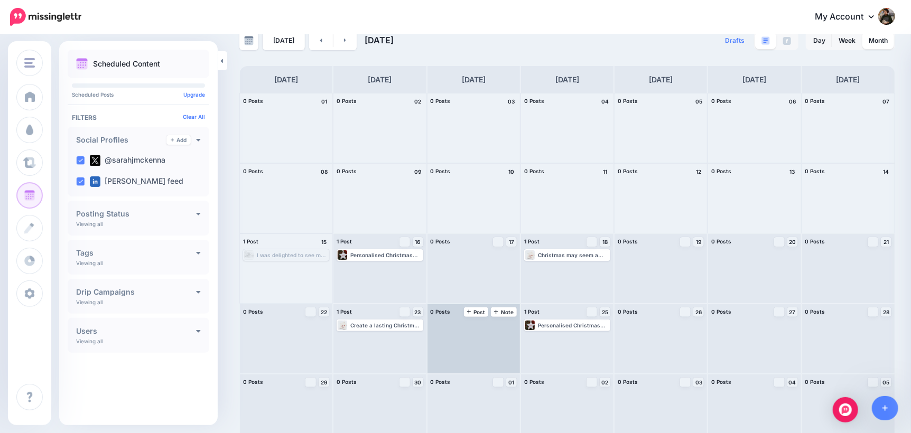
scroll to position [31, 0]
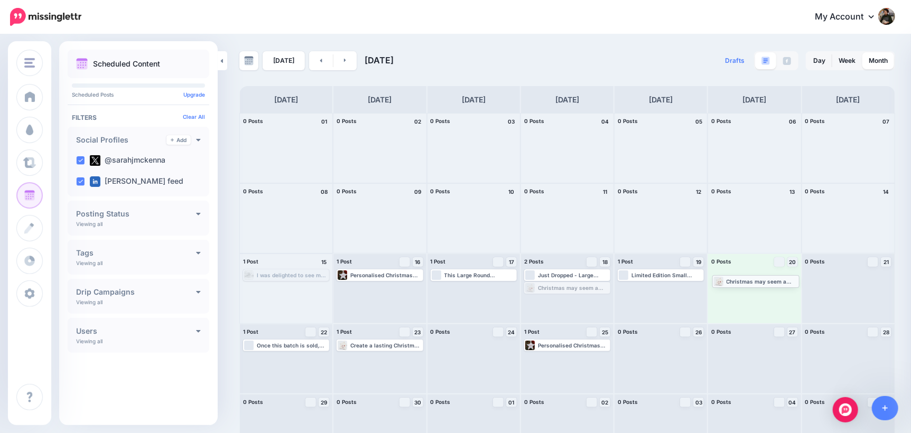
drag, startPoint x: 581, startPoint y: 288, endPoint x: 766, endPoint y: 281, distance: 184.5
drag, startPoint x: 746, startPoint y: 274, endPoint x: 730, endPoint y: 286, distance: 19.6
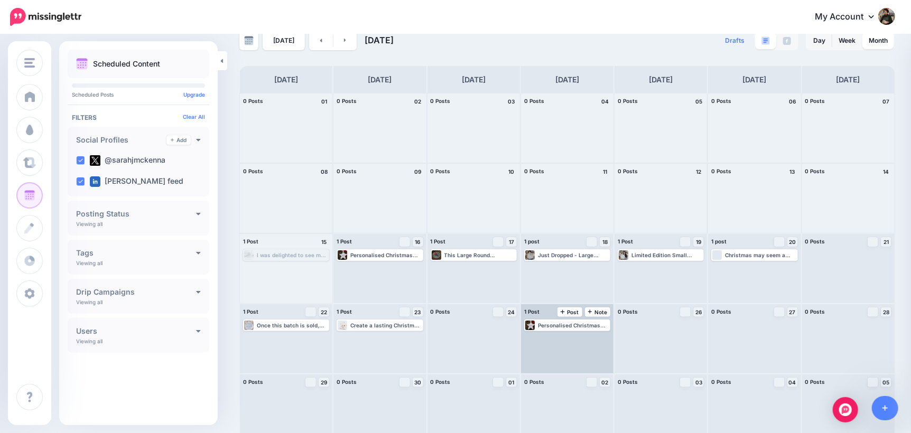
scroll to position [31, 0]
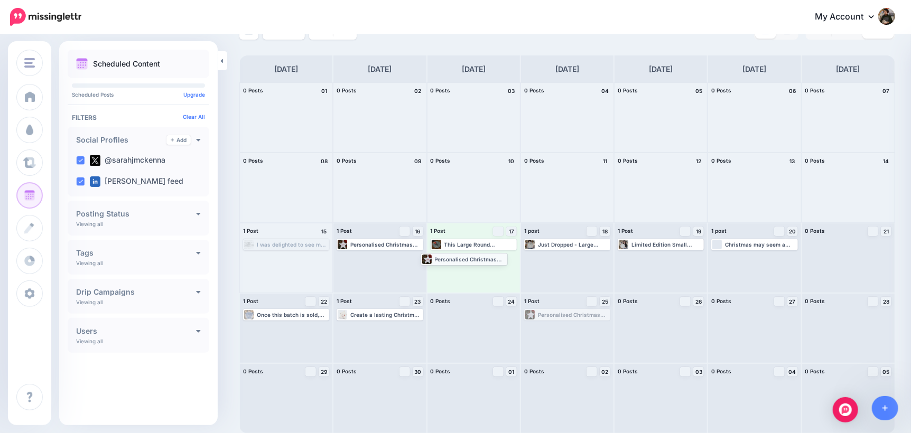
drag, startPoint x: 557, startPoint y: 315, endPoint x: 450, endPoint y: 260, distance: 120.8
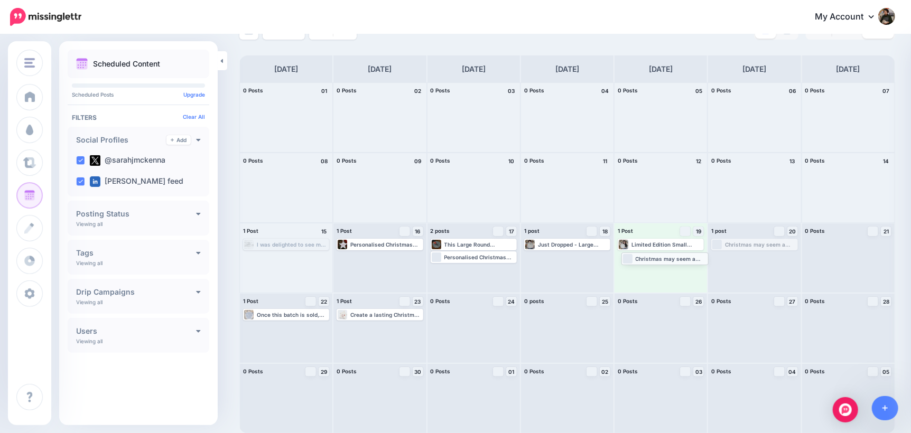
drag, startPoint x: 738, startPoint y: 244, endPoint x: 641, endPoint y: 257, distance: 97.1
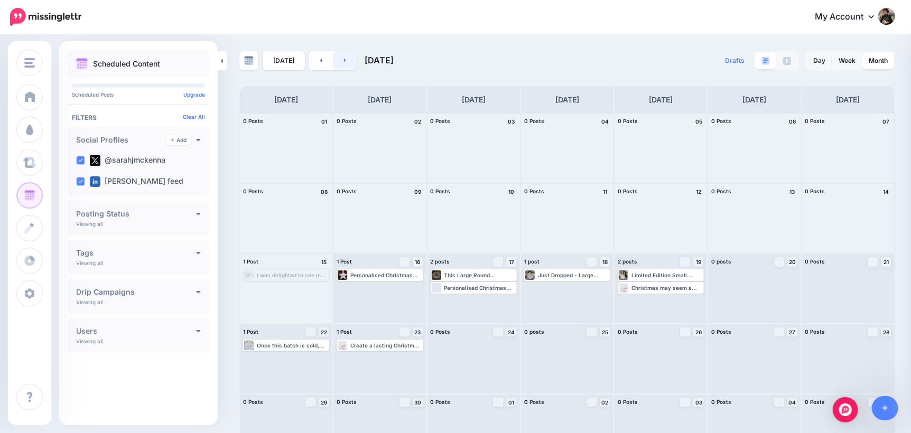
click at [339, 58] on link at bounding box center [345, 60] width 24 height 19
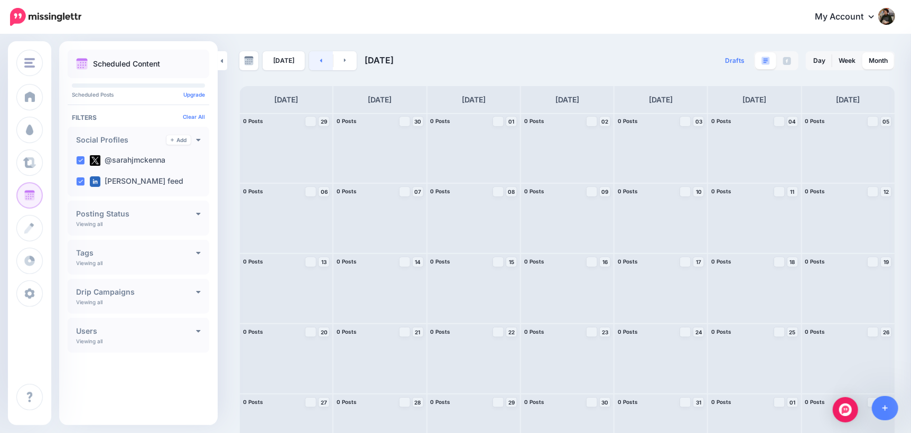
click at [320, 62] on link at bounding box center [321, 60] width 24 height 19
